Goal: Navigation & Orientation: Find specific page/section

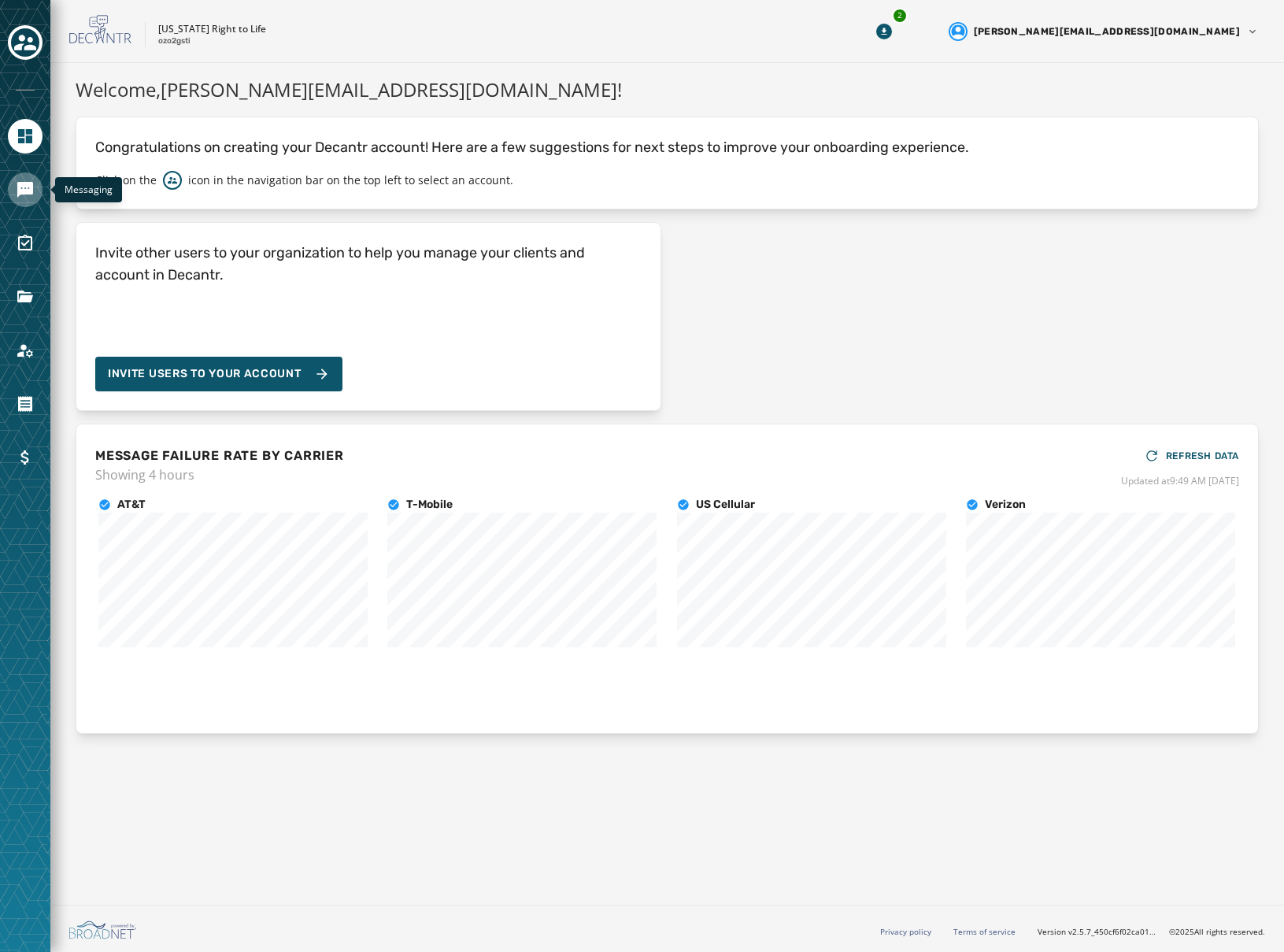
click at [28, 198] on icon "Navigate to Messaging" at bounding box center [25, 190] width 19 height 19
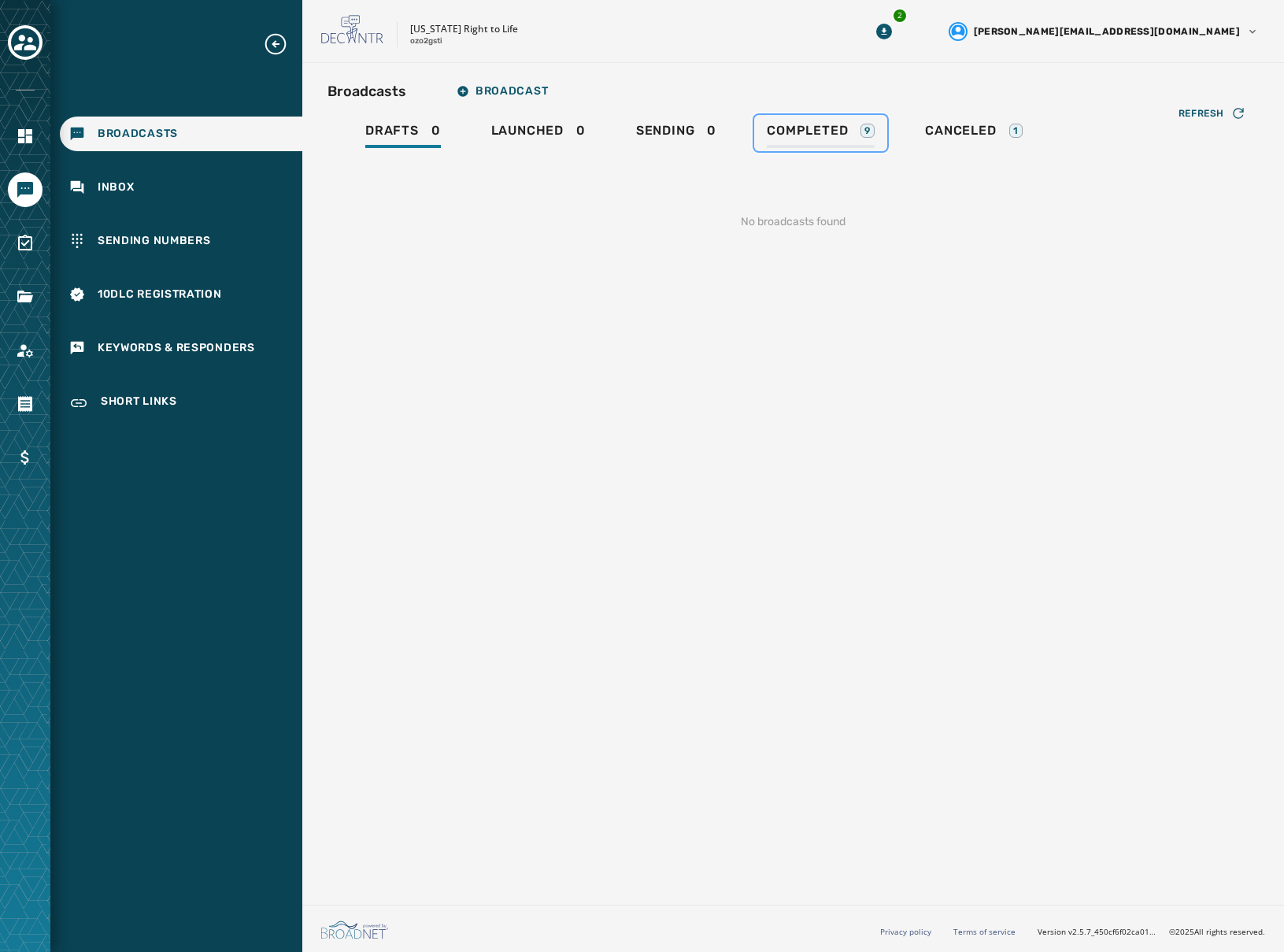
click at [860, 140] on div "Completed 9" at bounding box center [820, 135] width 108 height 25
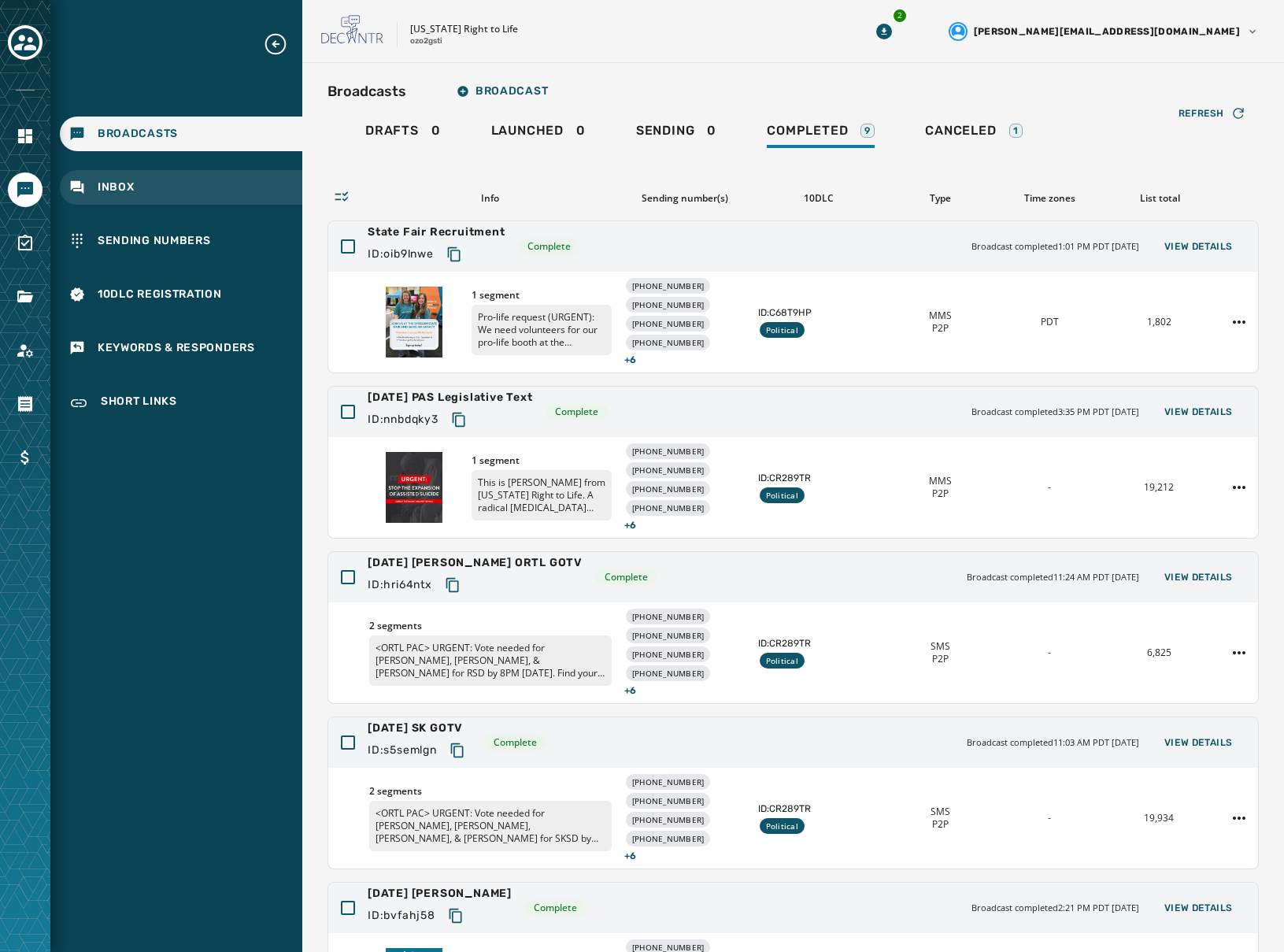
click at [131, 175] on div "Inbox" at bounding box center [181, 187] width 243 height 35
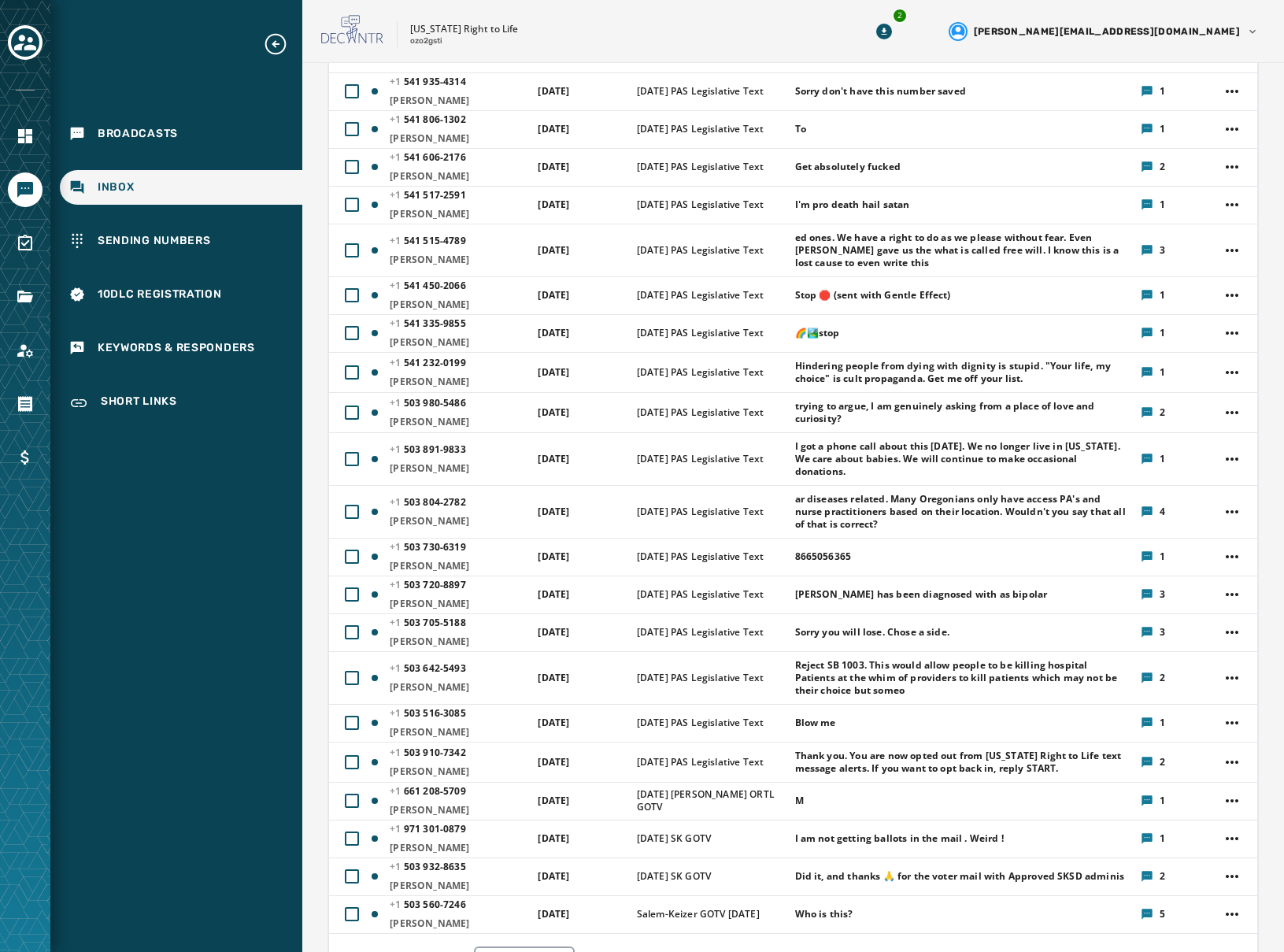
scroll to position [968, 0]
